Goal: Navigation & Orientation: Find specific page/section

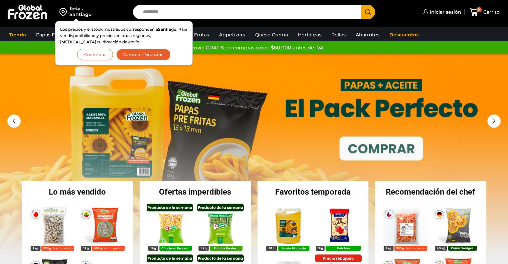
click at [102, 54] on button "Continuar" at bounding box center [95, 55] width 36 height 12
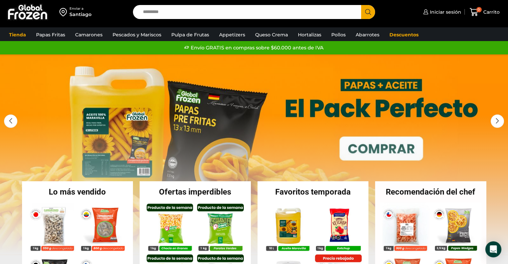
click at [276, 176] on link "1 / 3" at bounding box center [254, 154] width 508 height 200
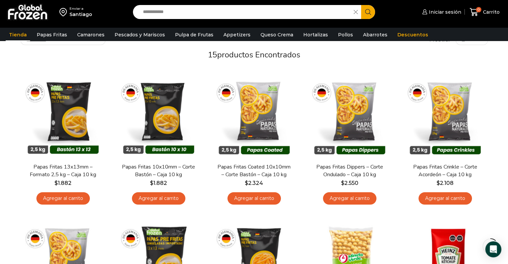
scroll to position [36, 0]
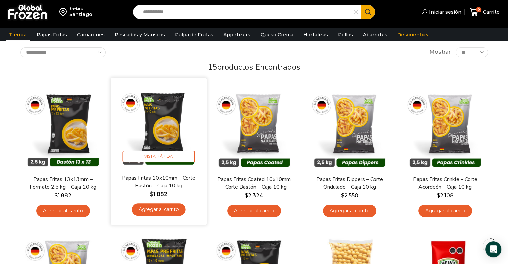
click at [179, 127] on img at bounding box center [159, 126] width 86 height 86
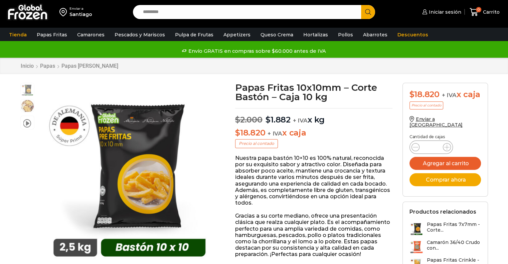
click at [283, 180] on p "Nuestra papa bastón 10×10 es 100% natural, reconocida por su exquisito sabor y …" at bounding box center [313, 180] width 157 height 51
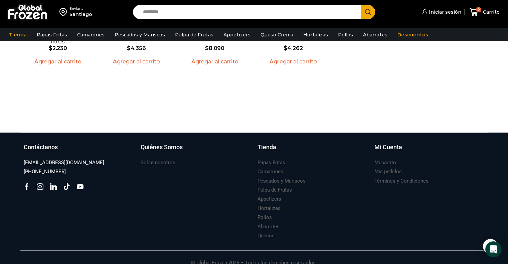
scroll to position [841, 0]
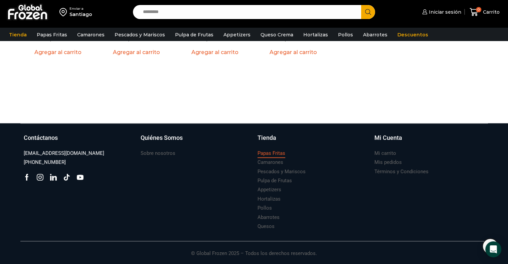
click at [276, 153] on h3 "Papas Fritas" at bounding box center [272, 153] width 28 height 7
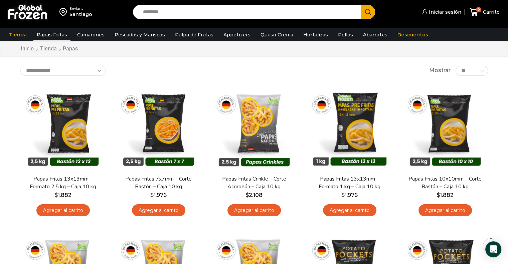
scroll to position [24, 0]
